Goal: Task Accomplishment & Management: Manage account settings

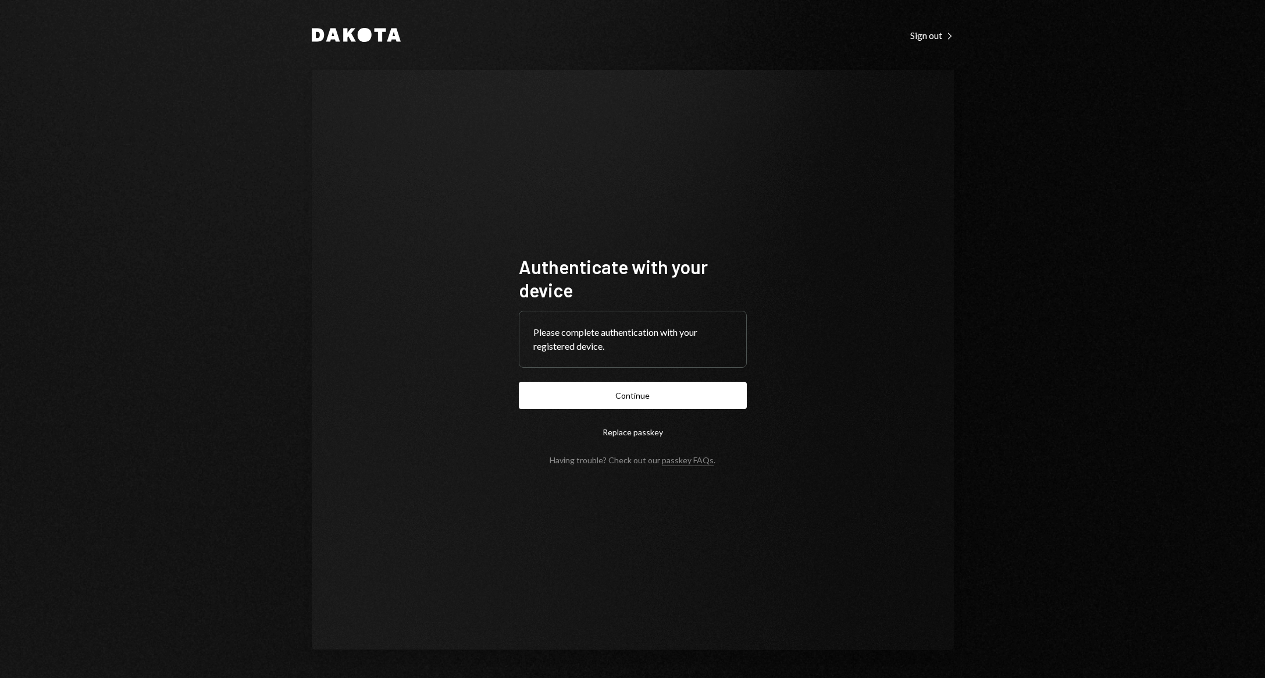
click at [724, 379] on form "Authenticate with your device Please complete authentication with your register…" at bounding box center [633, 360] width 228 height 210
click at [698, 391] on button "Continue" at bounding box center [633, 395] width 228 height 27
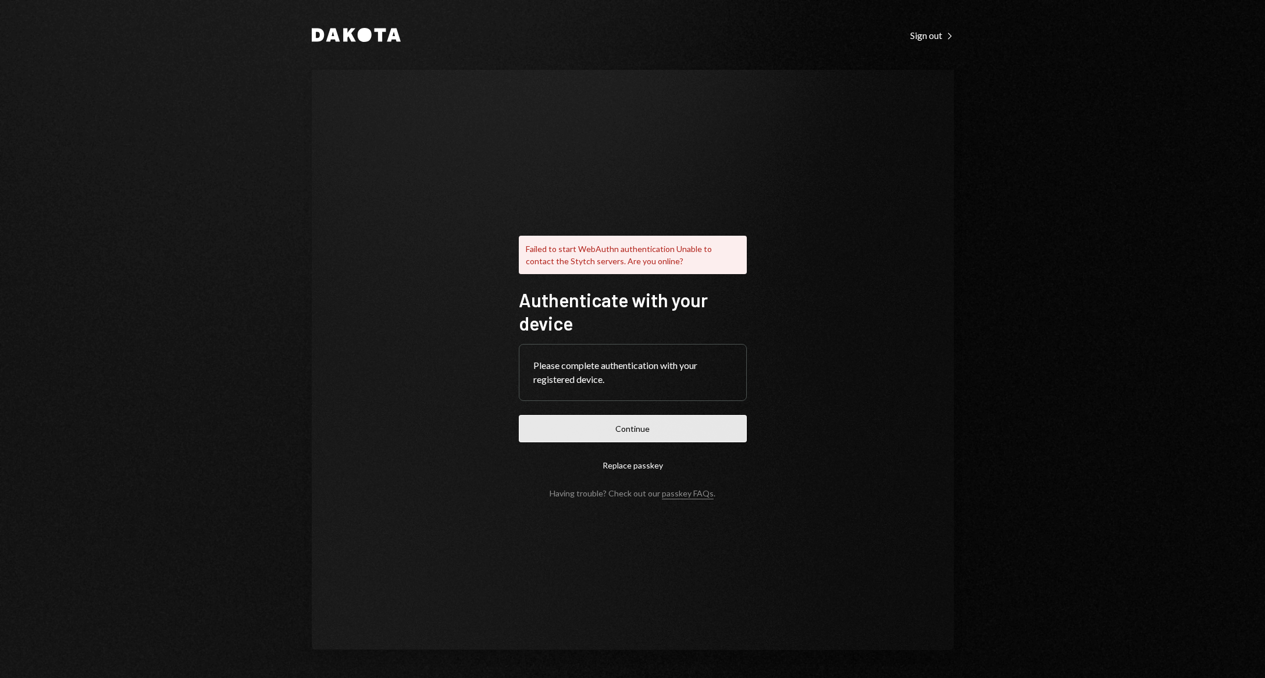
click at [650, 431] on button "Continue" at bounding box center [633, 428] width 228 height 27
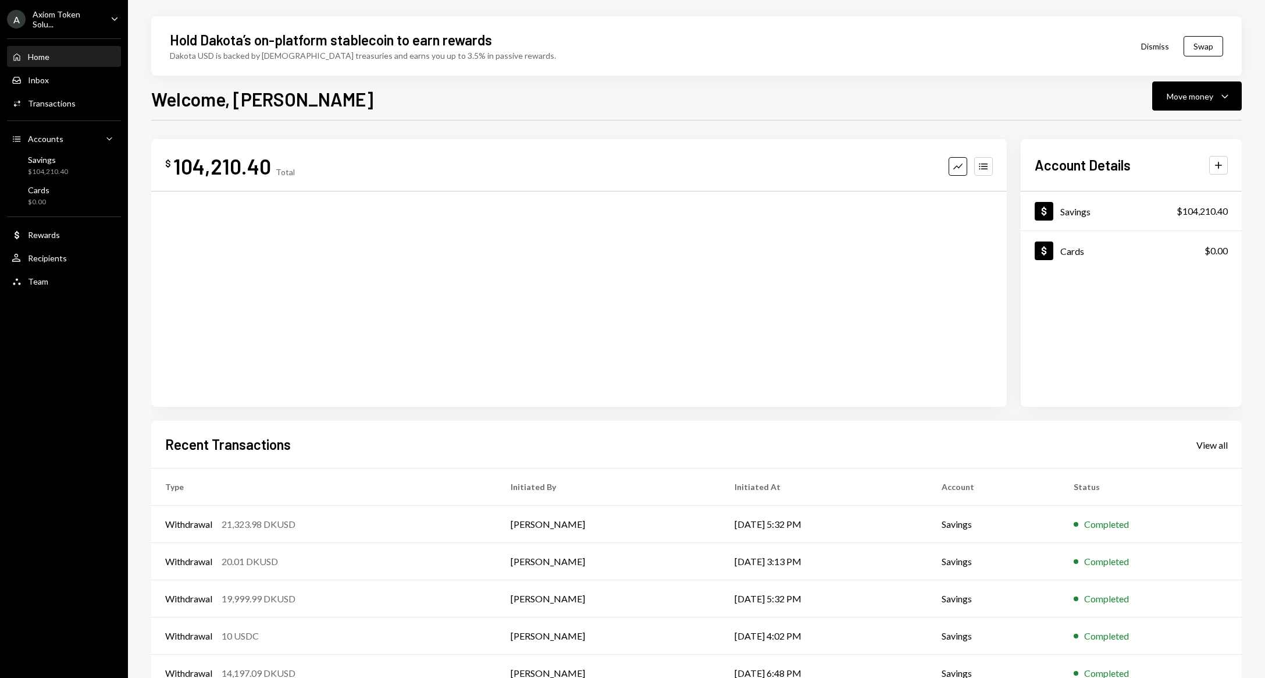
scroll to position [23, 0]
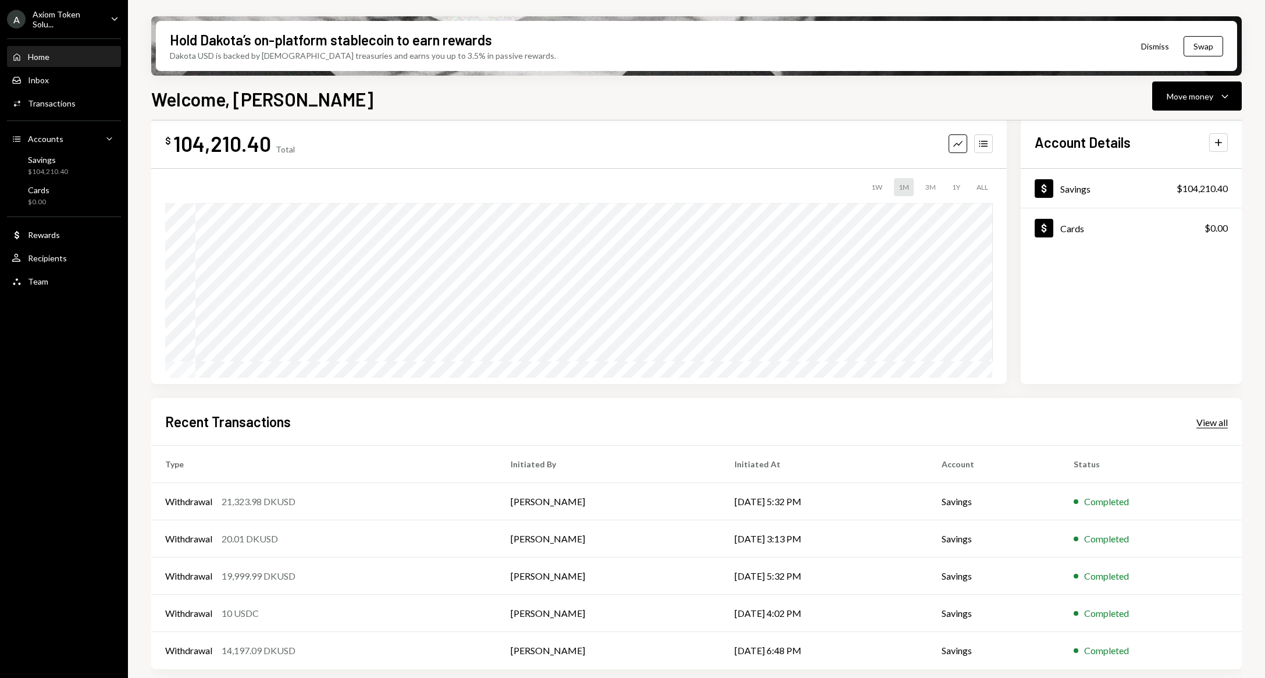
click at [1220, 416] on div "View all" at bounding box center [1211, 422] width 31 height 12
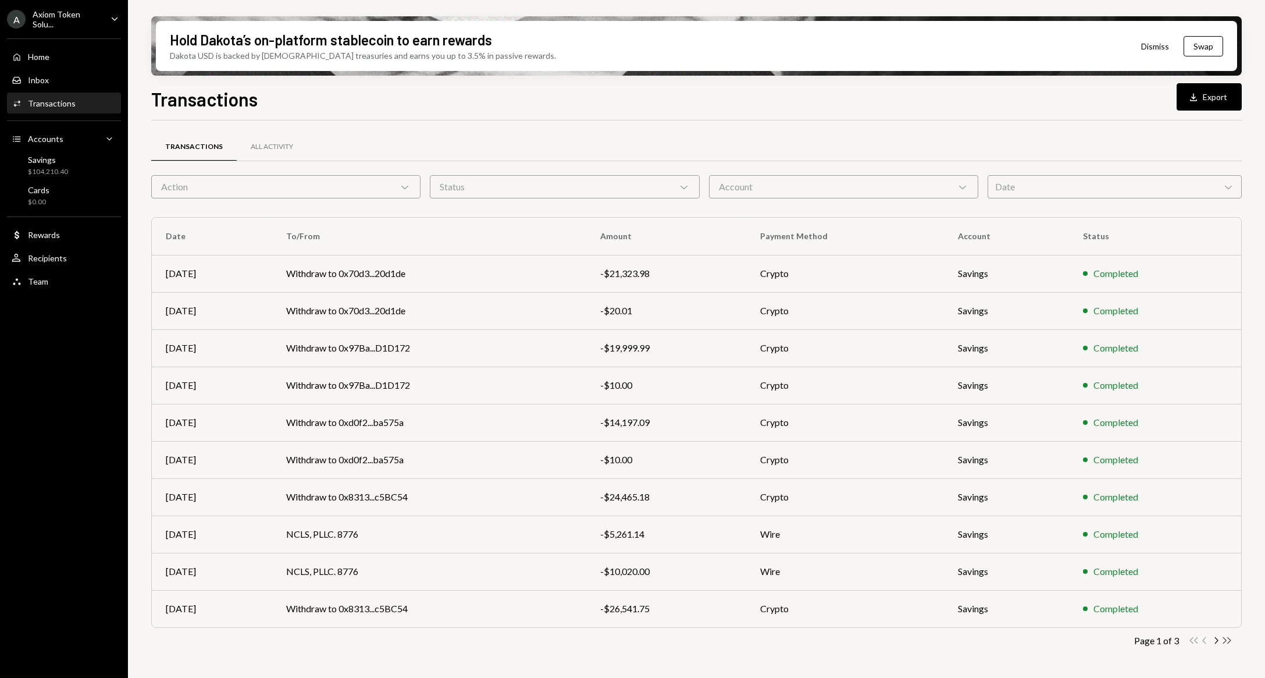
click at [1226, 635] on icon "Double Arrow Right" at bounding box center [1226, 640] width 11 height 11
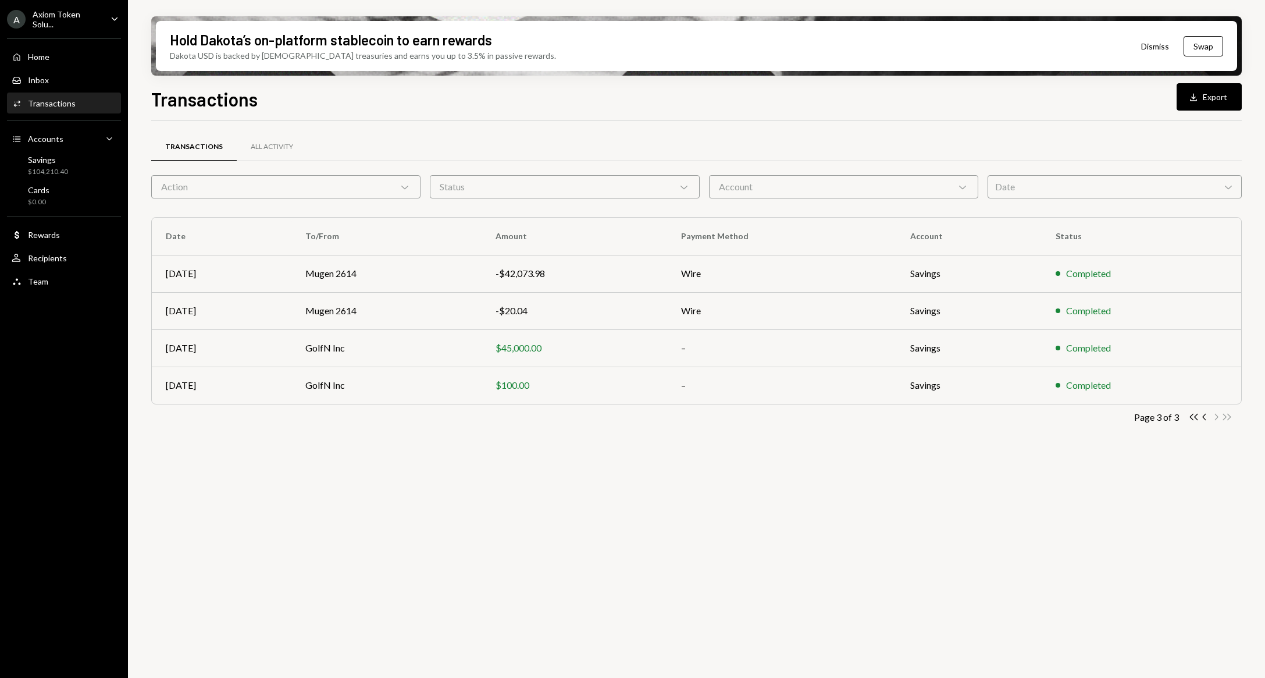
click at [95, 14] on div "Axiom Token Solu..." at bounding box center [67, 19] width 69 height 20
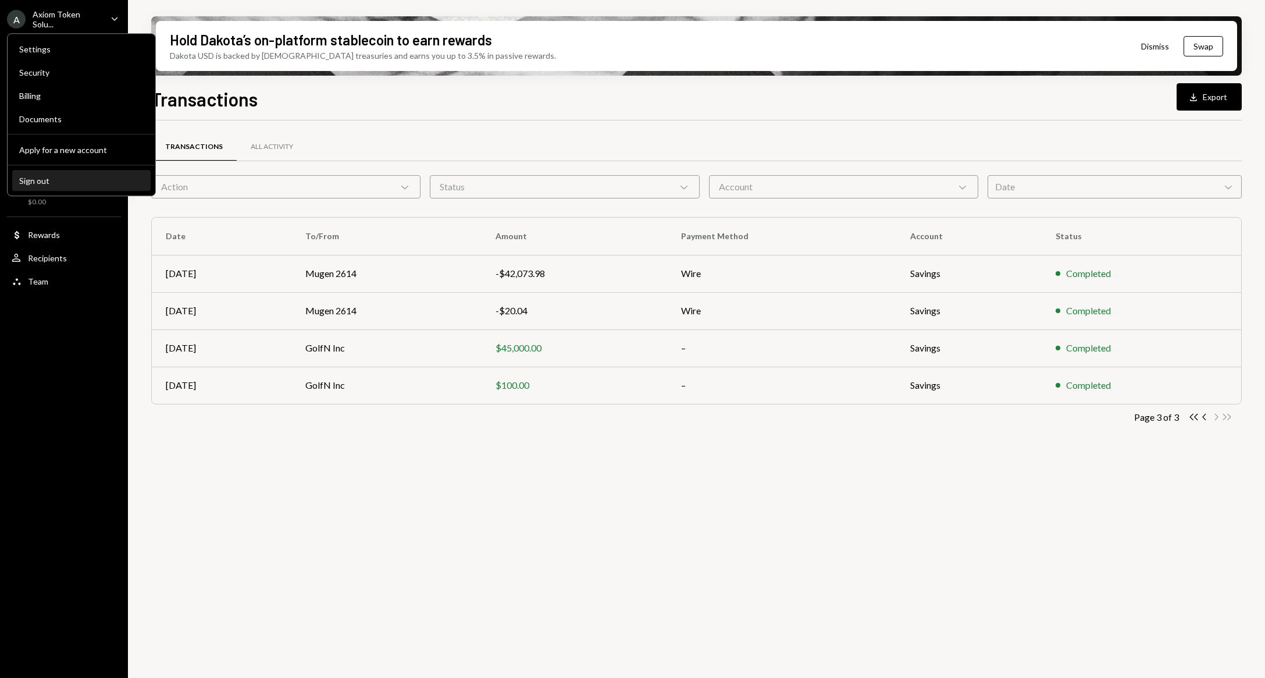
click at [74, 185] on div "Sign out" at bounding box center [81, 181] width 124 height 10
